Goal: Information Seeking & Learning: Learn about a topic

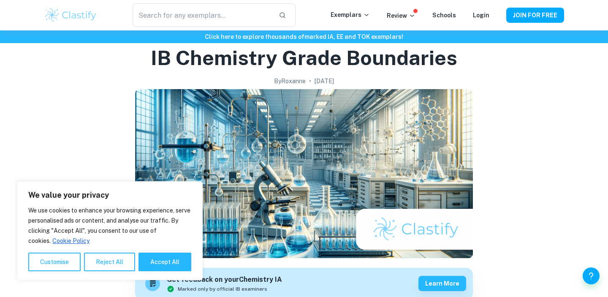
scroll to position [38, 0]
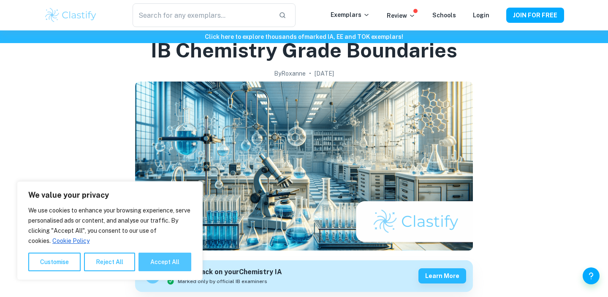
click at [181, 268] on button "Accept All" at bounding box center [165, 262] width 53 height 19
checkbox input "true"
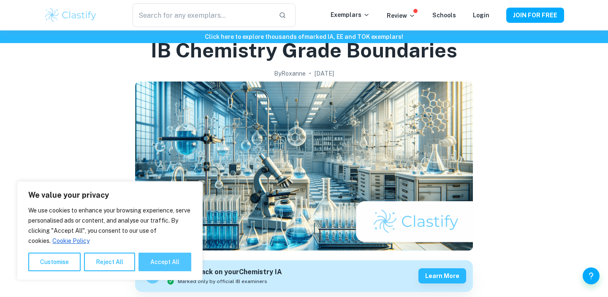
checkbox input "true"
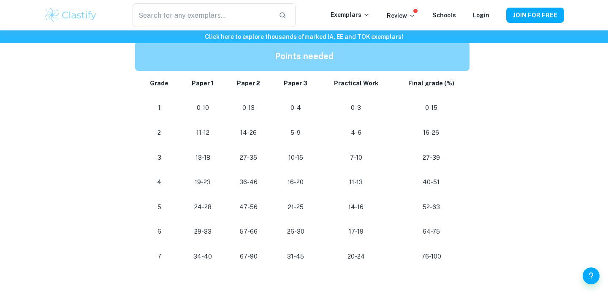
scroll to position [453, 0]
